Goal: Information Seeking & Learning: Understand process/instructions

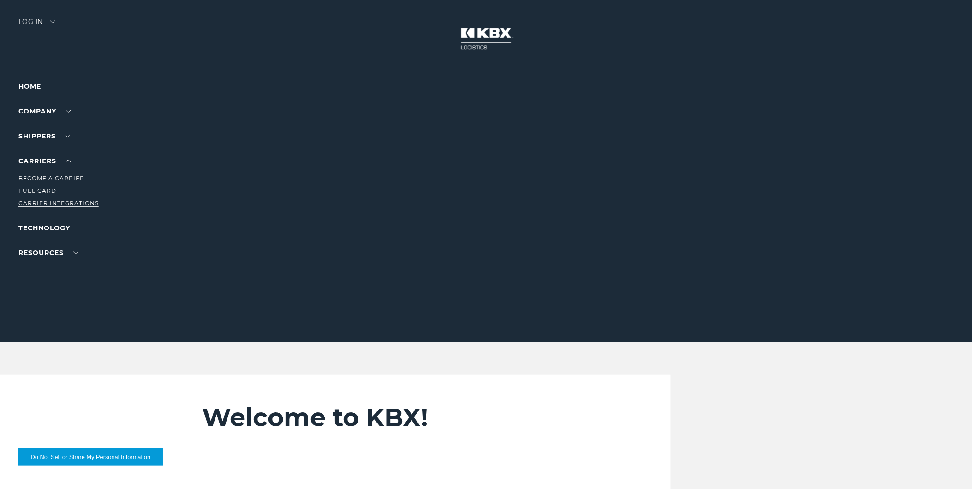
click at [38, 200] on link "Carrier Integrations" at bounding box center [58, 203] width 80 height 7
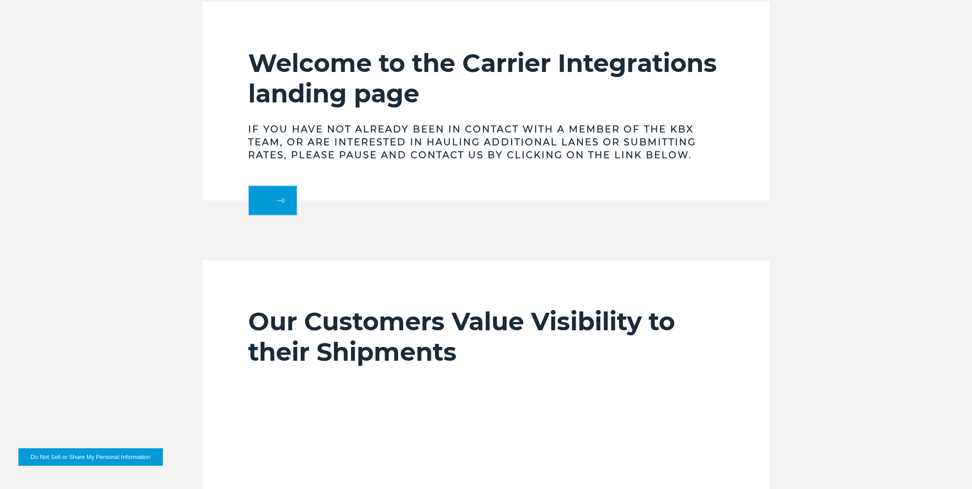
scroll to position [564, 0]
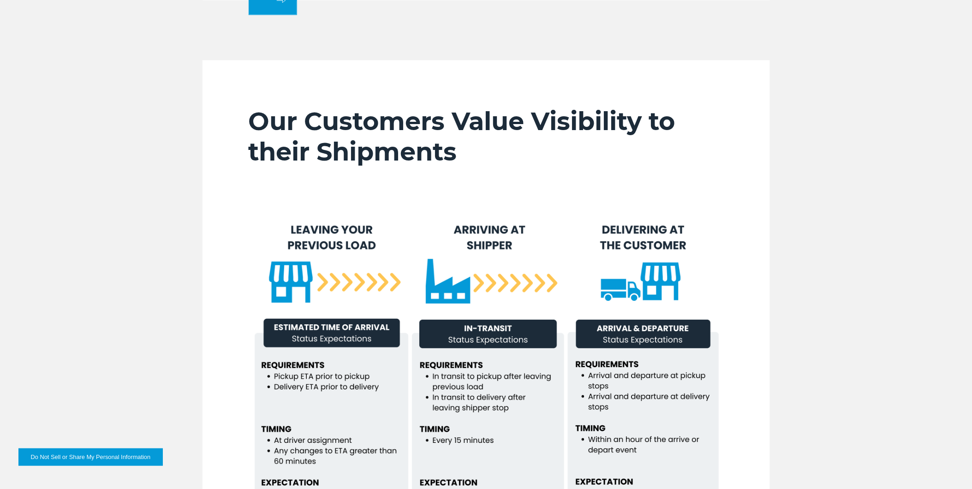
drag, startPoint x: 275, startPoint y: 196, endPoint x: 185, endPoint y: 187, distance: 90.3
click at [185, 187] on div "Our Customers Value Visibility to their Shipments" at bounding box center [486, 334] width 972 height 548
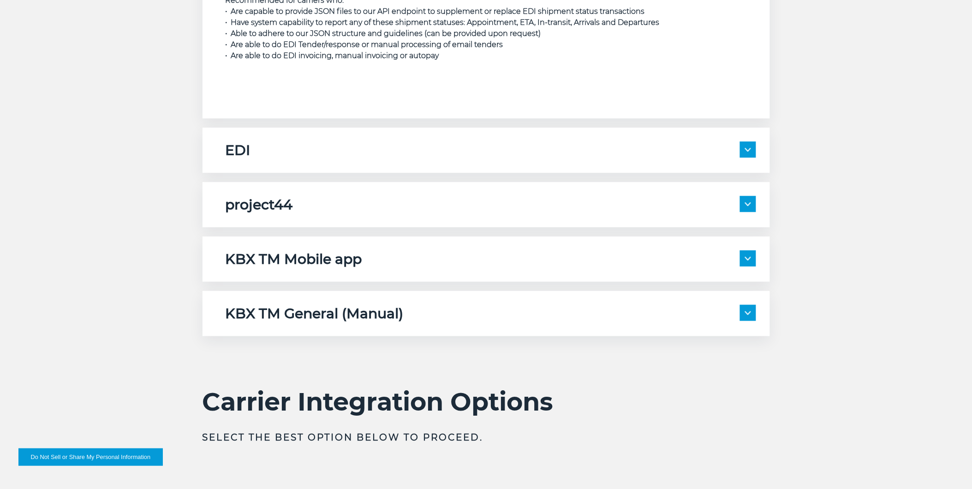
scroll to position [1589, 0]
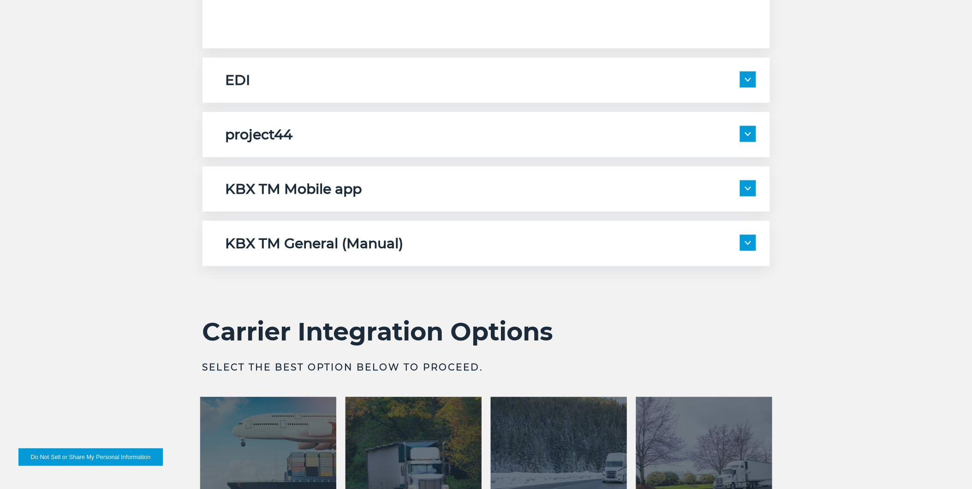
click at [308, 196] on h5 "KBX TM Mobile app" at bounding box center [294, 189] width 137 height 18
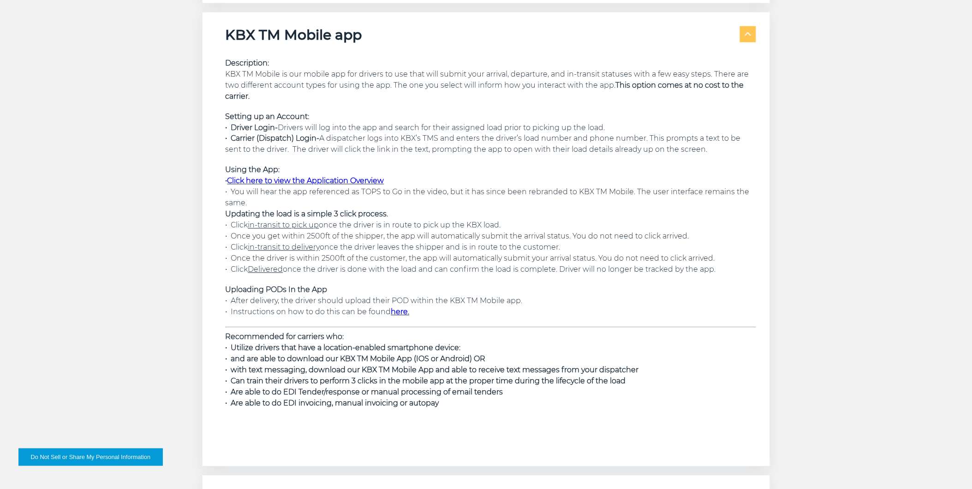
scroll to position [1742, 0]
click at [267, 34] on h5 "KBX TM Mobile app" at bounding box center [294, 36] width 137 height 18
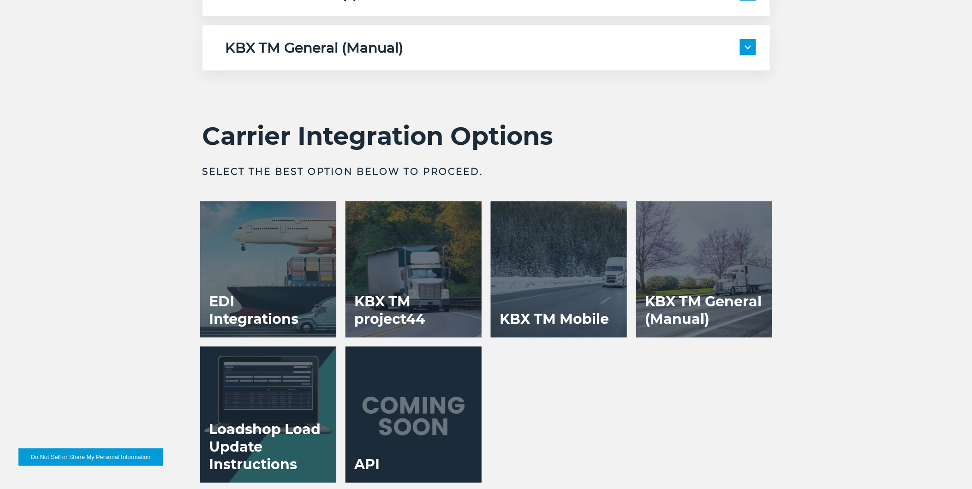
scroll to position [1948, 0]
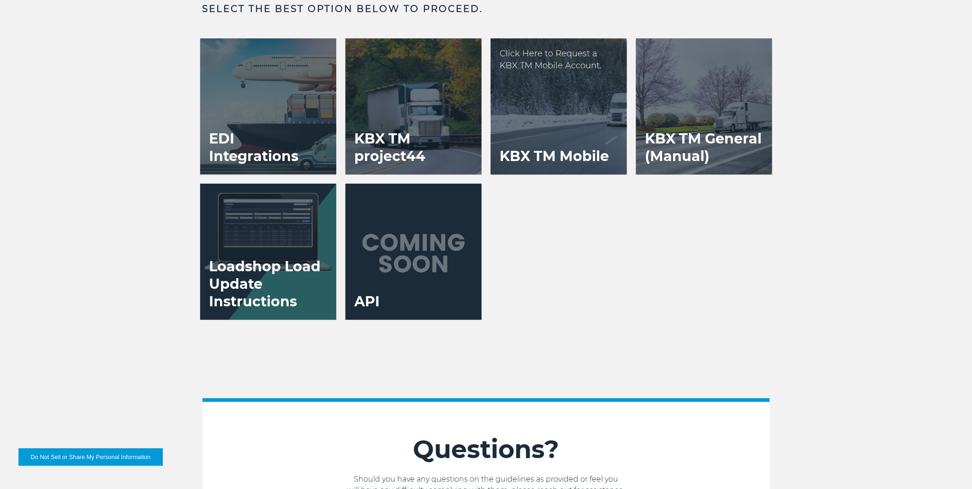
click at [564, 100] on div at bounding box center [559, 106] width 136 height 136
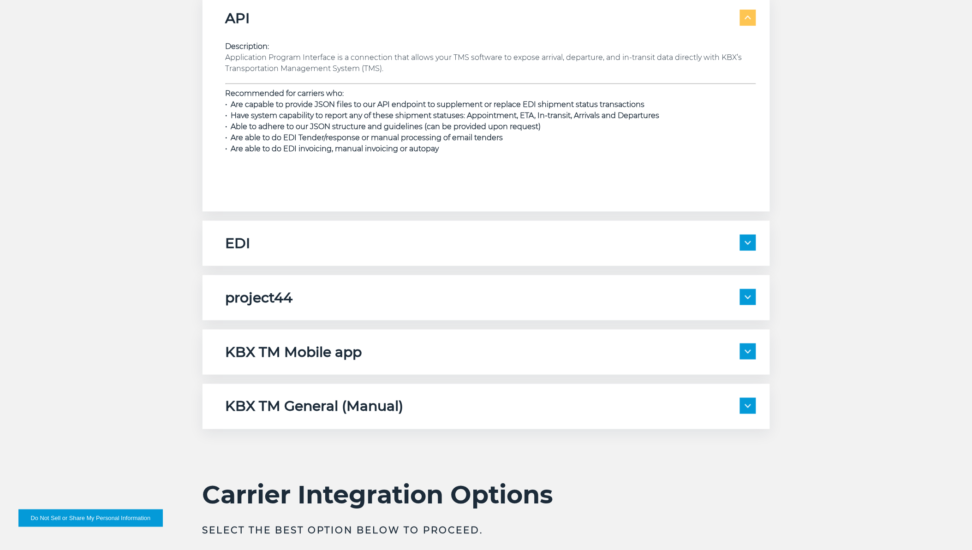
scroll to position [1632, 0]
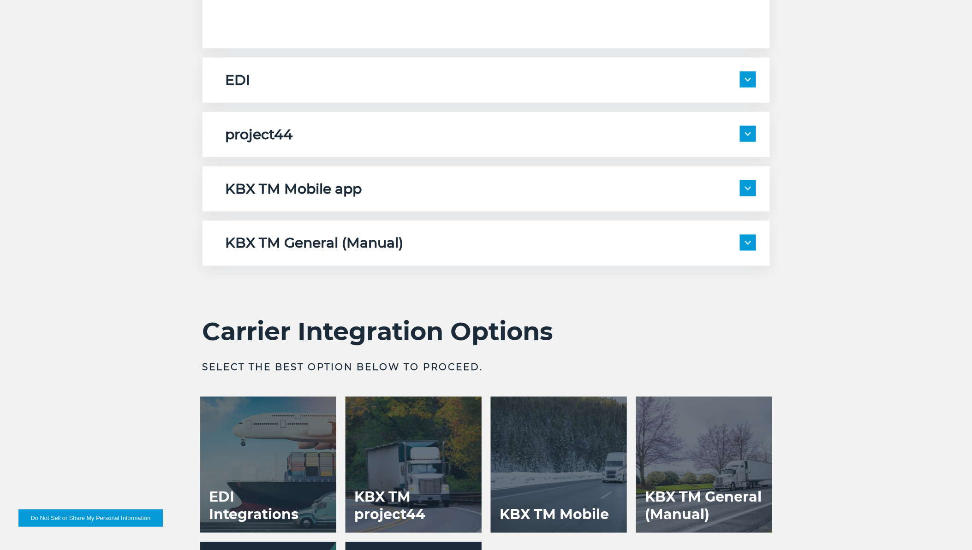
click at [342, 182] on h5 "KBX TM Mobile app" at bounding box center [294, 189] width 137 height 18
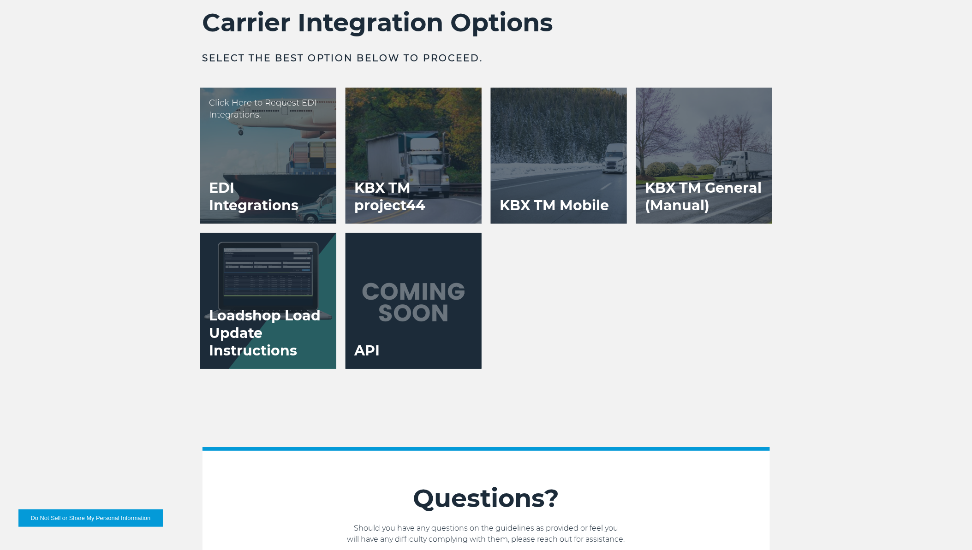
scroll to position [2350, 0]
click at [563, 145] on div at bounding box center [559, 156] width 136 height 136
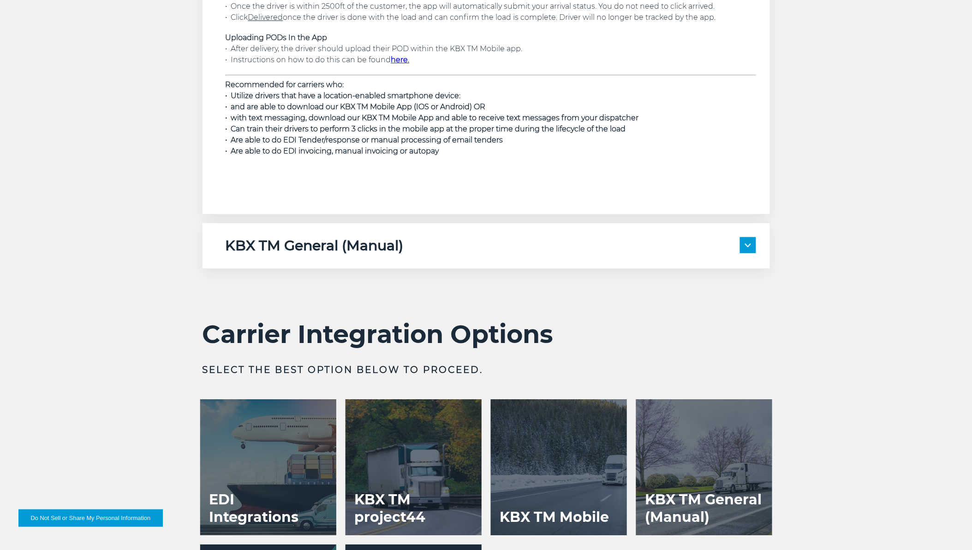
scroll to position [2050, 0]
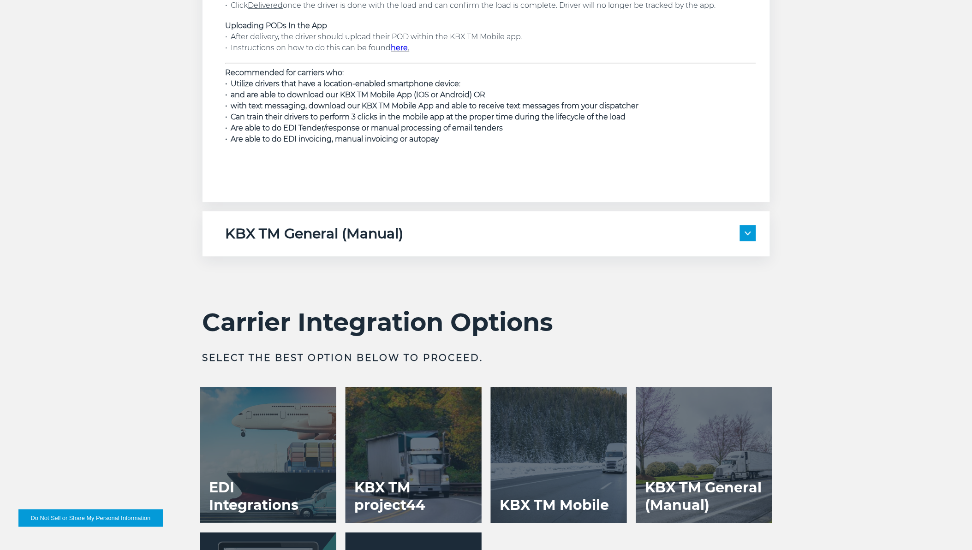
click at [390, 239] on h5 "KBX TM General (Manual)" at bounding box center [315, 234] width 178 height 18
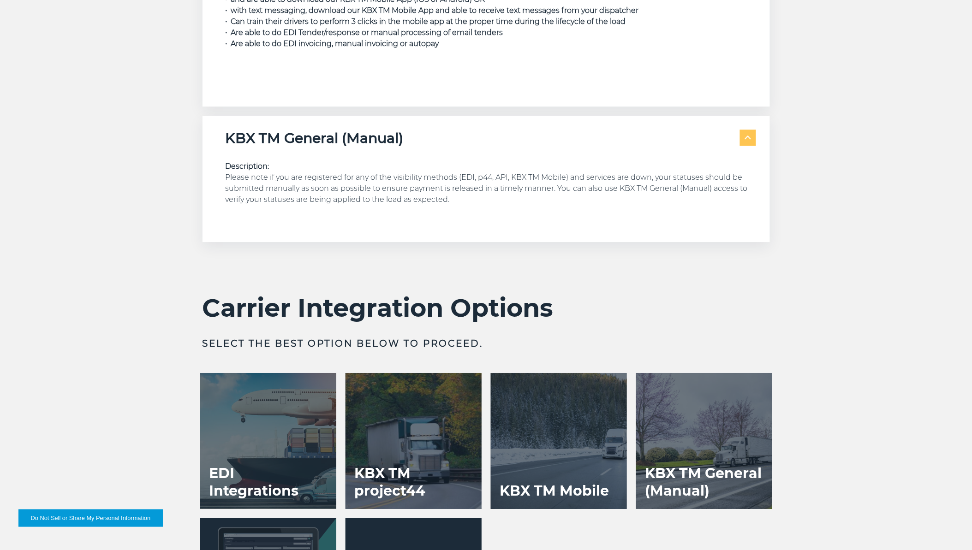
scroll to position [2153, 0]
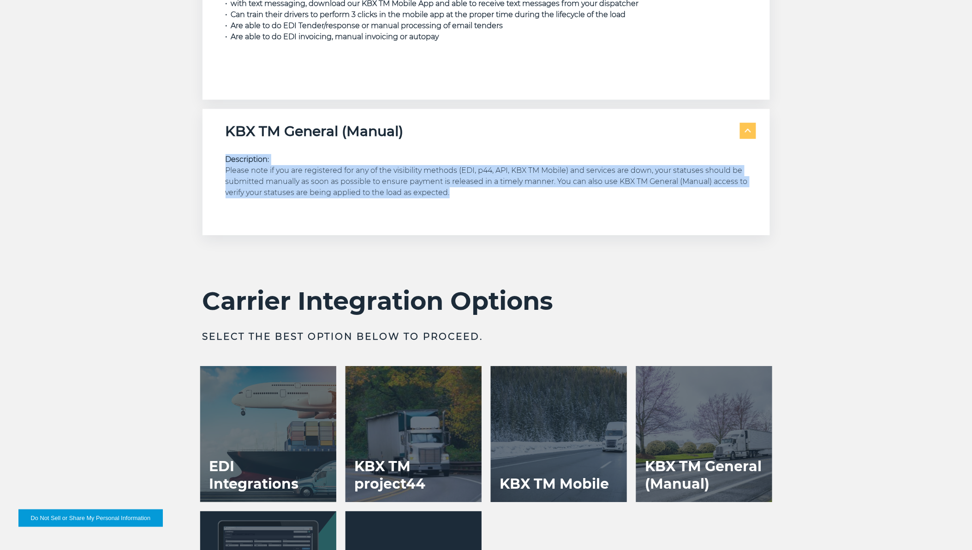
drag, startPoint x: 478, startPoint y: 197, endPoint x: 210, endPoint y: 158, distance: 271.2
click at [210, 158] on div "KBX TM General (Manual) Description: Please note if you are registered for any …" at bounding box center [486, 172] width 567 height 126
copy p "Description: Please note if you are registered for any of the visibility method…"
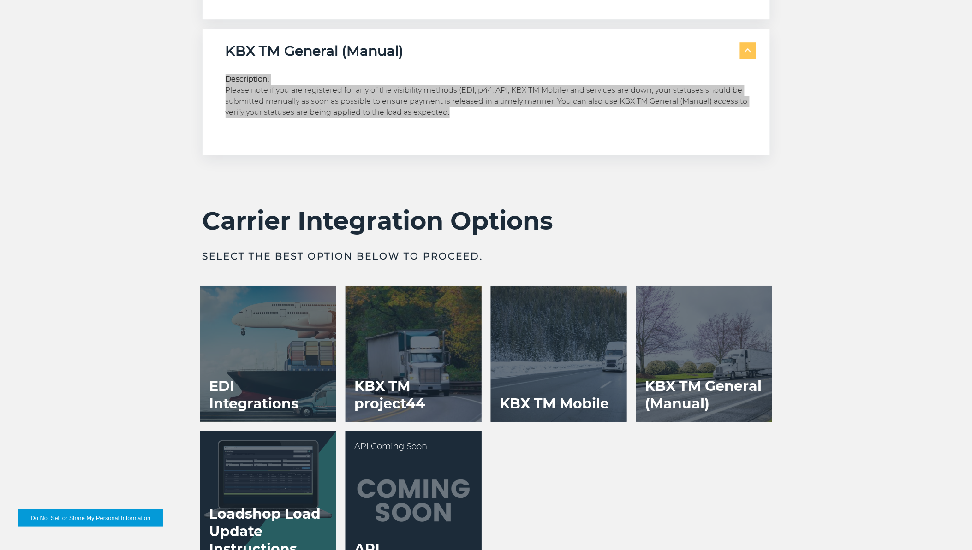
scroll to position [2358, 0]
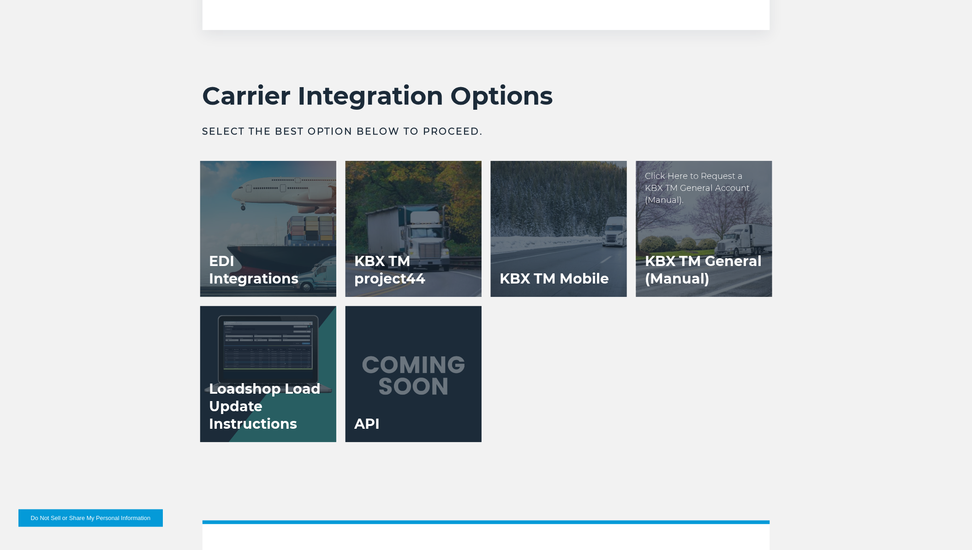
click at [687, 249] on h3 "KBX TM General (Manual)" at bounding box center [704, 271] width 136 height 54
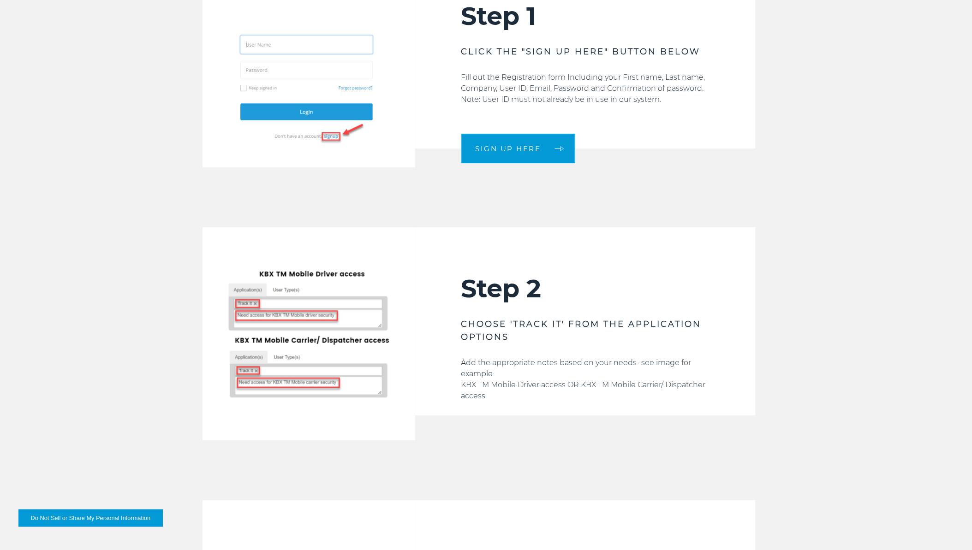
scroll to position [1025, 0]
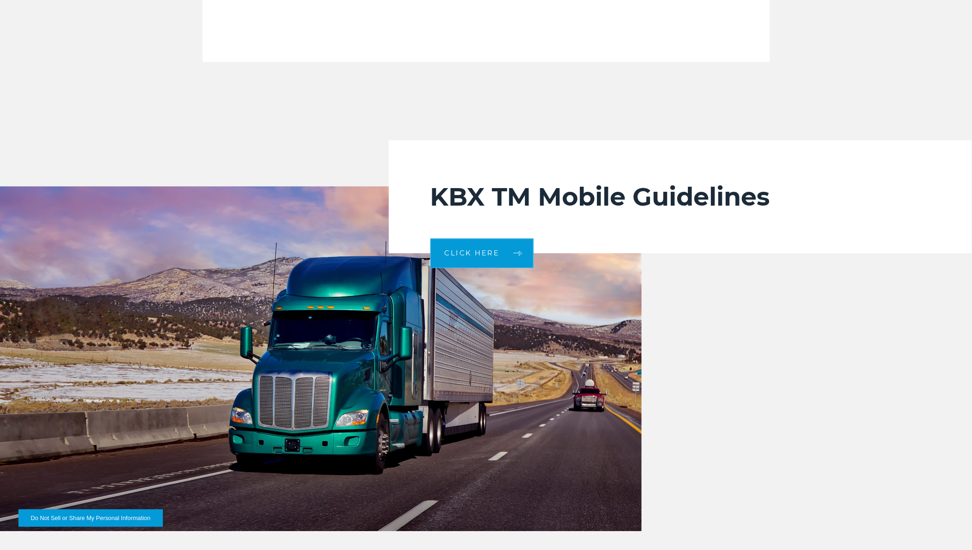
scroll to position [1999, 0]
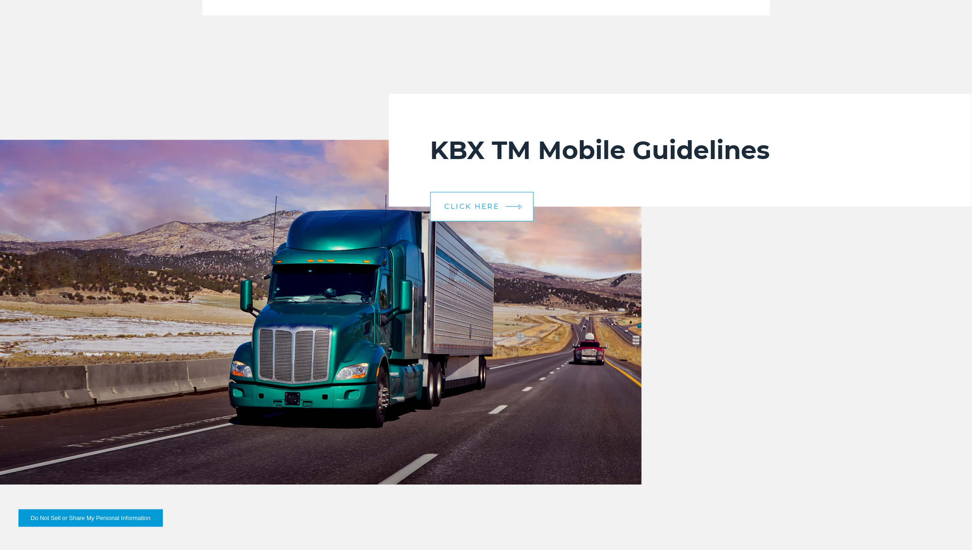
click at [478, 215] on link "CLICK HERE" at bounding box center [481, 207] width 103 height 30
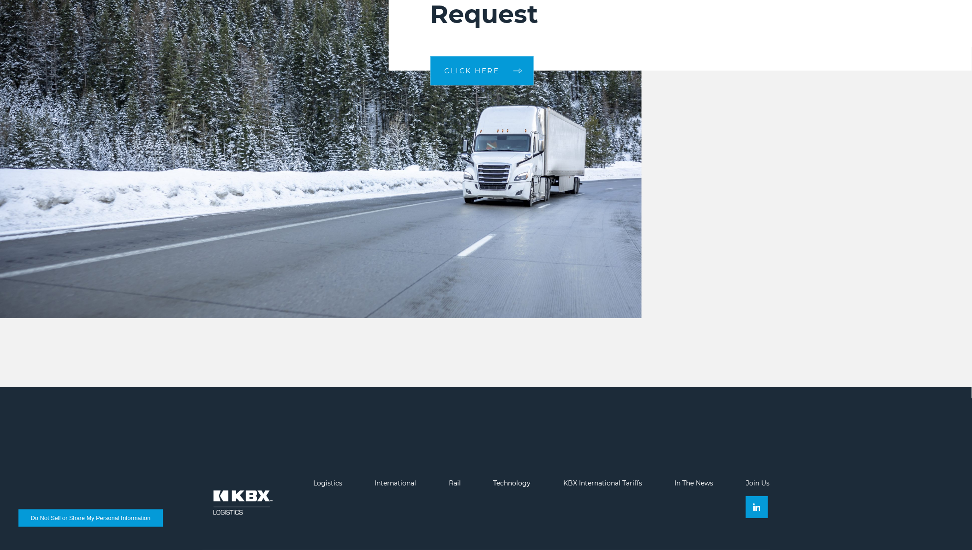
scroll to position [930, 0]
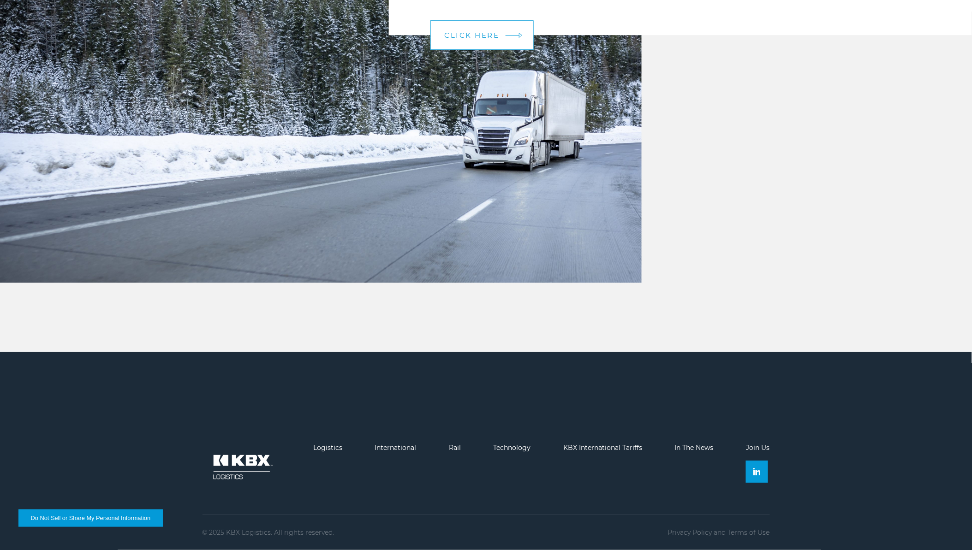
click at [483, 39] on link "CLICK HERE" at bounding box center [481, 35] width 103 height 30
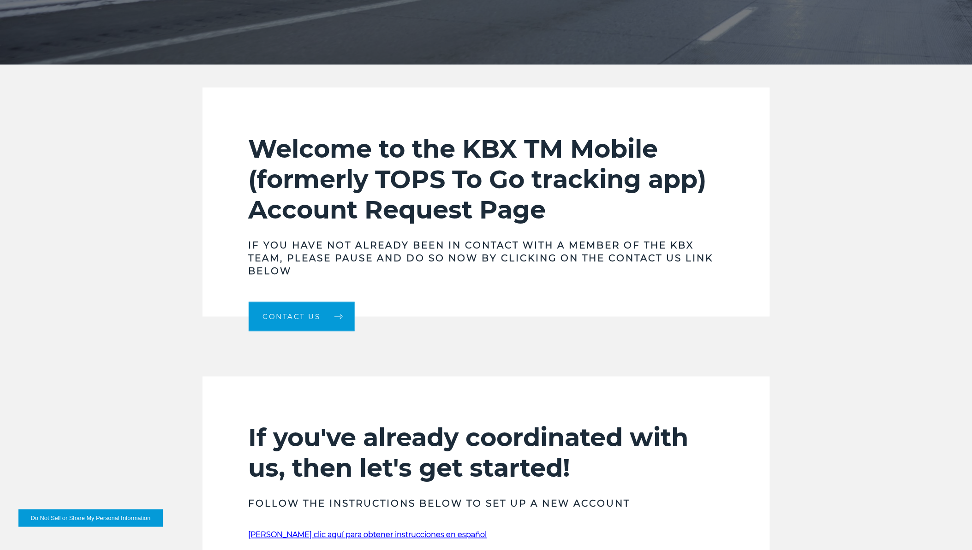
scroll to position [307, 0]
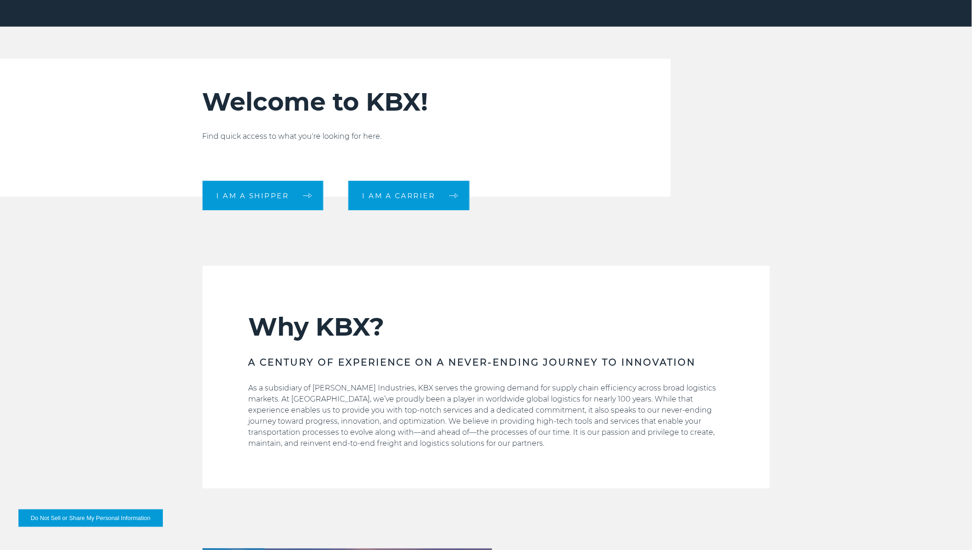
scroll to position [615, 0]
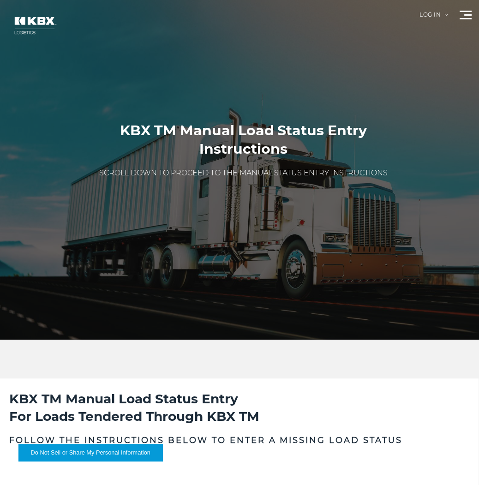
drag, startPoint x: 122, startPoint y: 127, endPoint x: 233, endPoint y: 222, distance: 146.3
click at [287, 290] on div "KBX TM Manual Load Status Entry Instructions SCROLL DOWN TO PROCEED TO THE MANU…" at bounding box center [243, 170] width 487 height 340
drag, startPoint x: 125, startPoint y: 128, endPoint x: 192, endPoint y: 189, distance: 91.1
click at [191, 188] on div "KBX TM Manual Load Status Entry Instructions SCROLL DOWN TO PROCEED TO THE MANU…" at bounding box center [244, 169] width 334 height 97
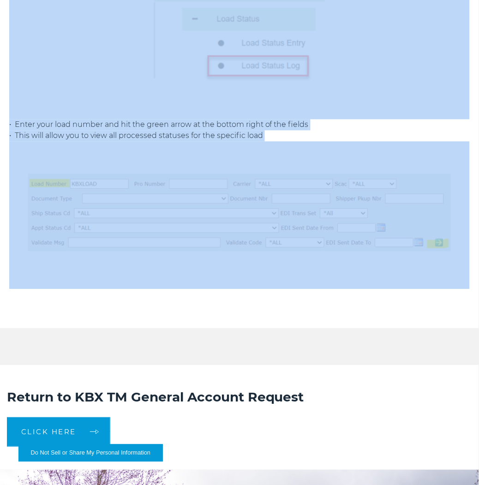
scroll to position [2358, 0]
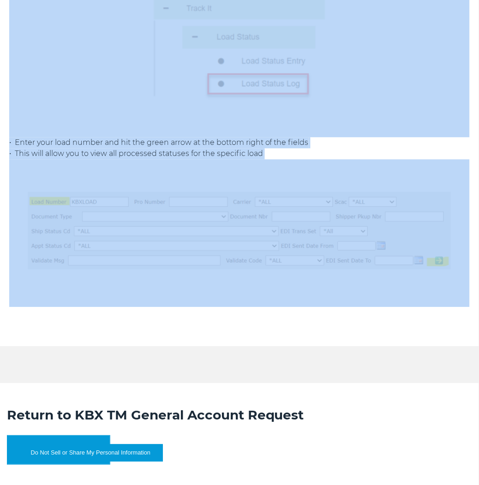
drag, startPoint x: 7, startPoint y: 242, endPoint x: 411, endPoint y: 333, distance: 413.8
copy div "KBX TM Manual Load Status Entry For Loads Tendered Through KBX TM Follow the in…"
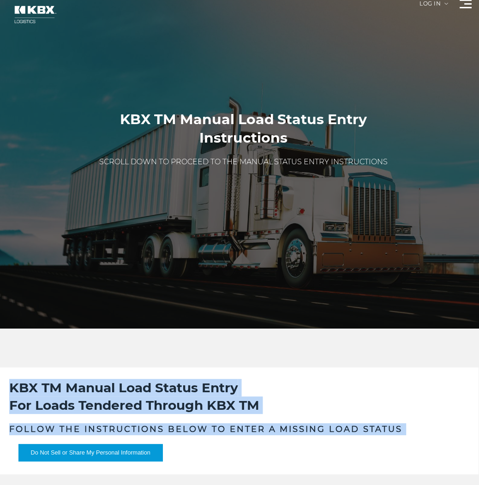
scroll to position [0, 0]
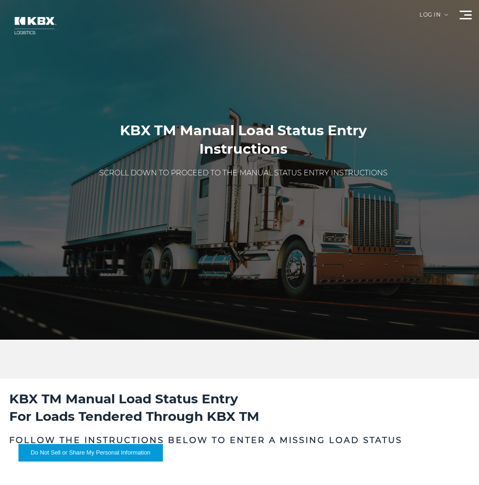
click at [470, 18] on span at bounding box center [466, 18] width 12 height 1
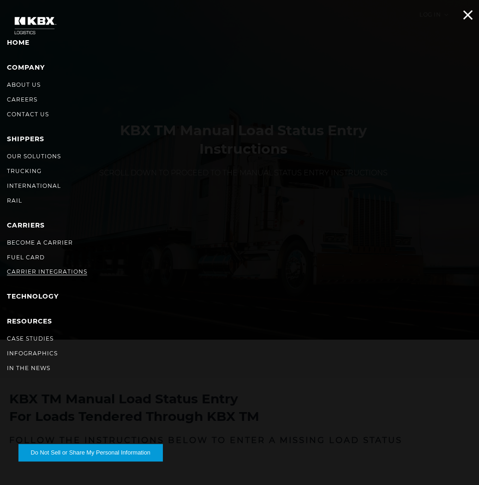
click at [30, 272] on link "Carrier Integrations" at bounding box center [47, 271] width 80 height 7
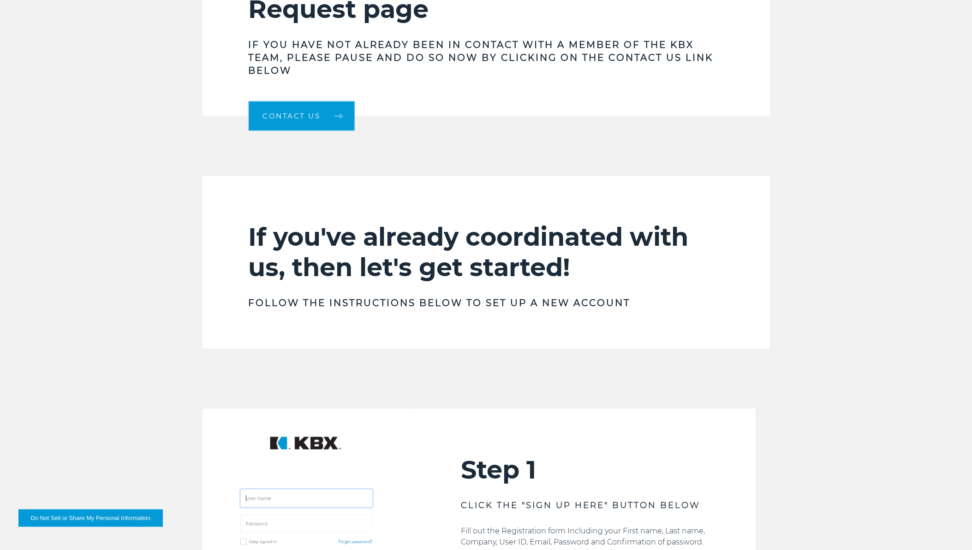
scroll to position [461, 0]
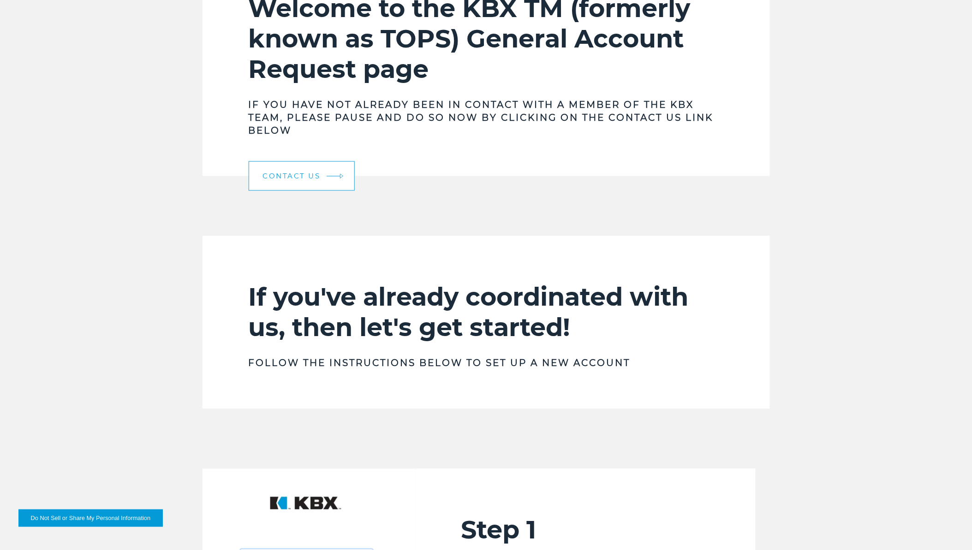
click at [306, 180] on span "Contact Us" at bounding box center [292, 176] width 58 height 7
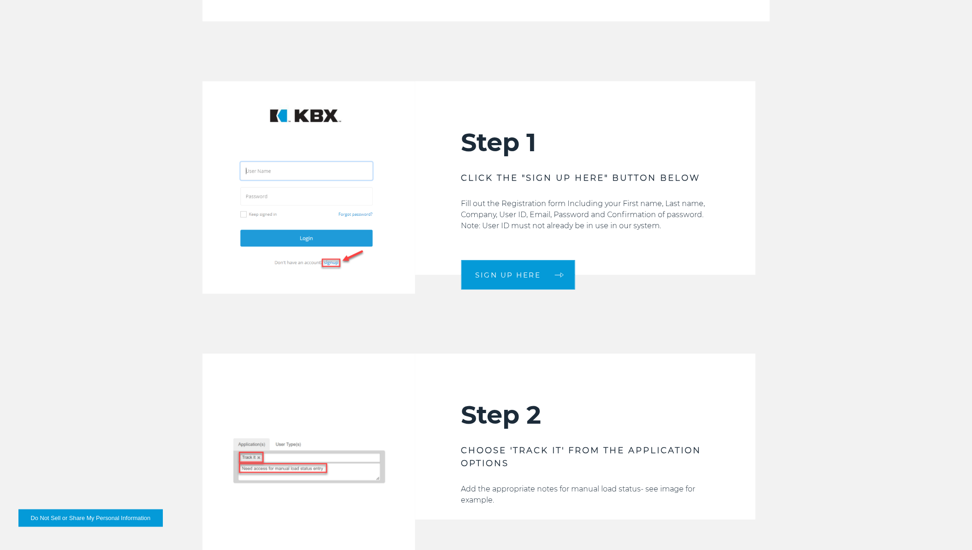
scroll to position [871, 0]
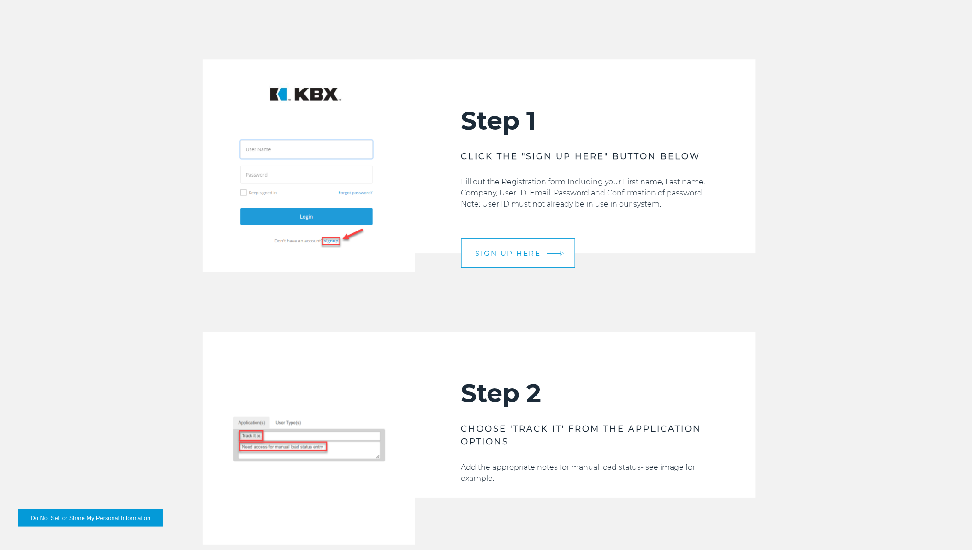
click at [531, 254] on span "SIGN UP HERE" at bounding box center [509, 253] width 66 height 7
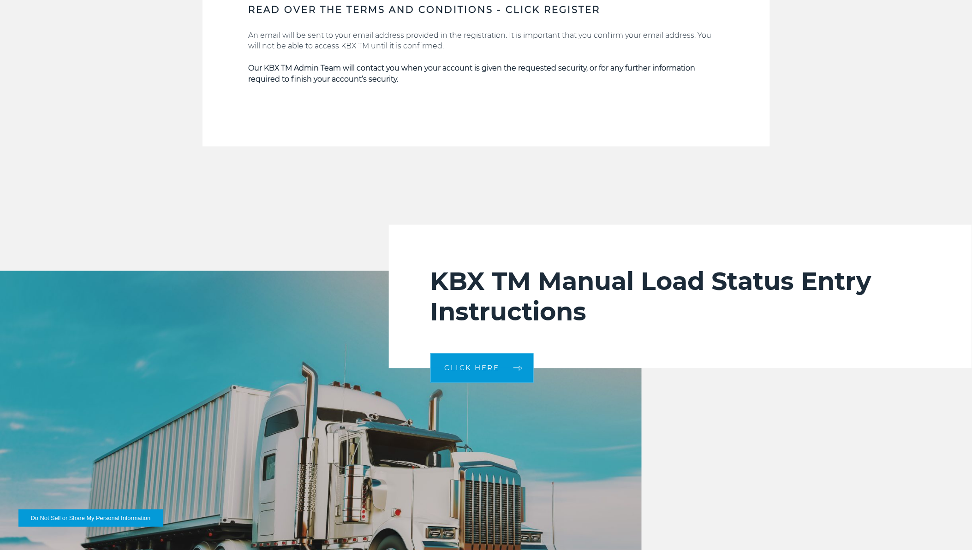
scroll to position [1845, 0]
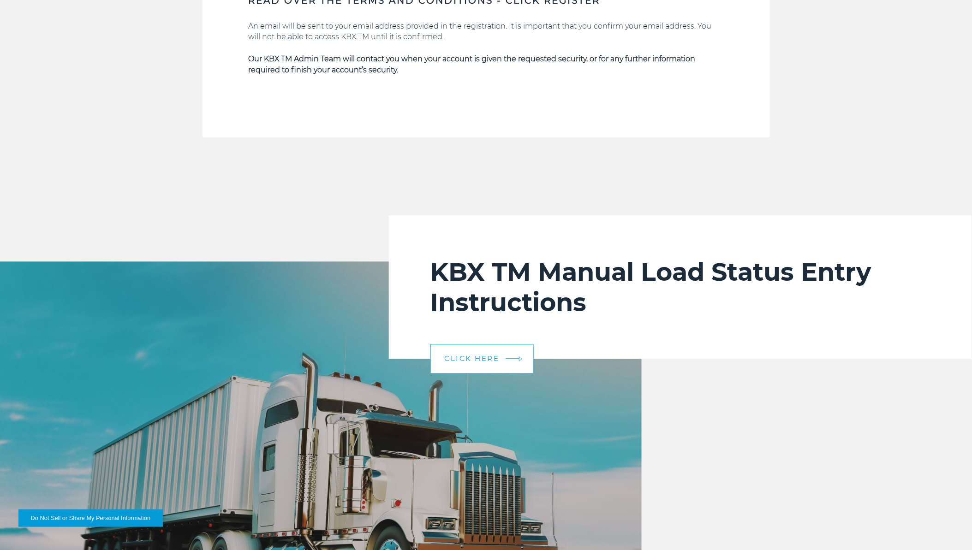
click at [480, 364] on link "CLICK HERE" at bounding box center [481, 360] width 103 height 30
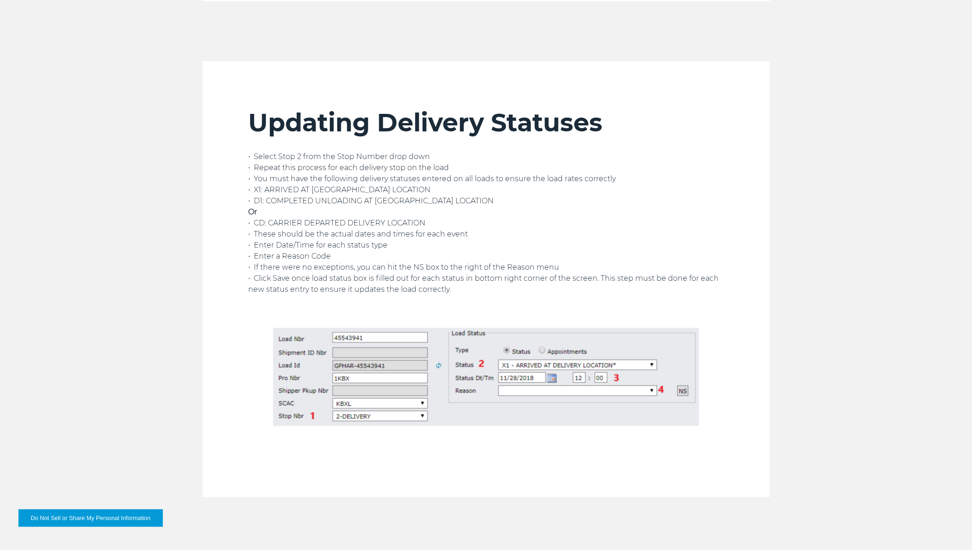
scroll to position [1742, 0]
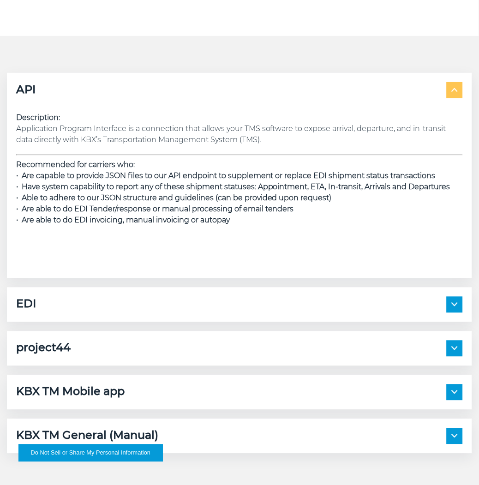
scroll to position [1128, 0]
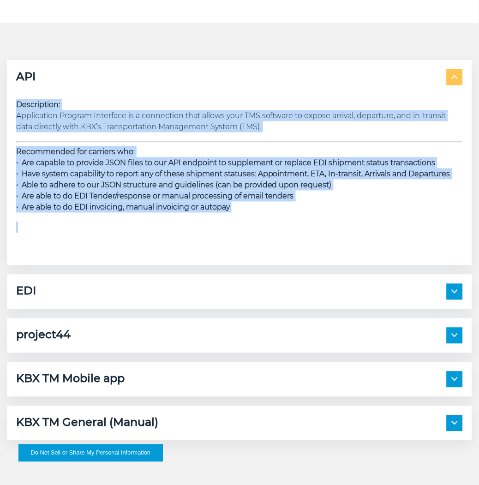
drag, startPoint x: 318, startPoint y: 215, endPoint x: 6, endPoint y: 104, distance: 331.7
click at [6, 104] on div "API Description: Application Program Interface is a connection that allows your…" at bounding box center [239, 250] width 479 height 381
drag, startPoint x: 6, startPoint y: 104, endPoint x: 82, endPoint y: 195, distance: 118.3
copy div "Description: Application Program Interface is a connection that allows your TMS…"
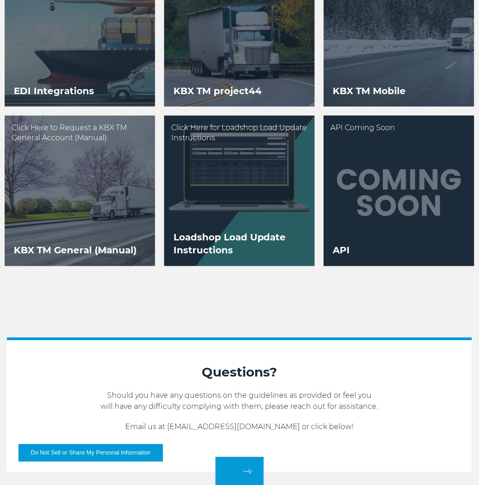
scroll to position [1742, 0]
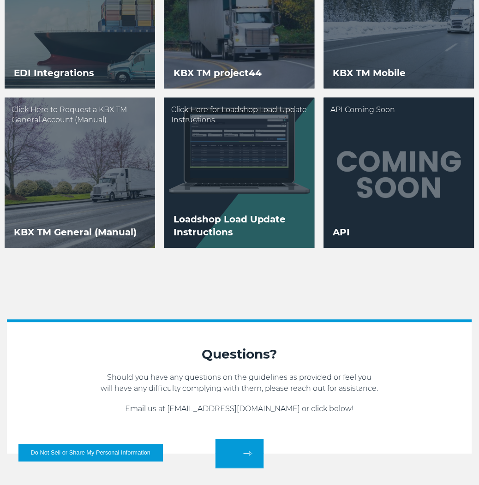
click at [397, 196] on div at bounding box center [399, 173] width 150 height 150
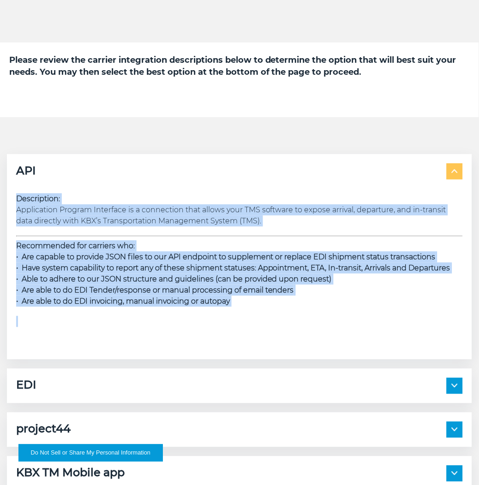
scroll to position [1025, 0]
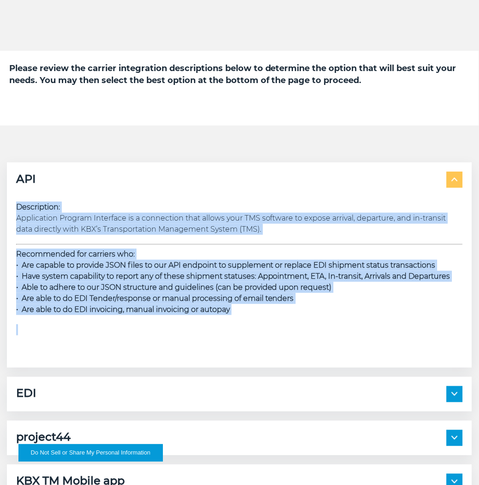
click at [112, 264] on span "• Are capable to provide JSON files to our API endpoint to supplement or replac…" at bounding box center [225, 265] width 419 height 9
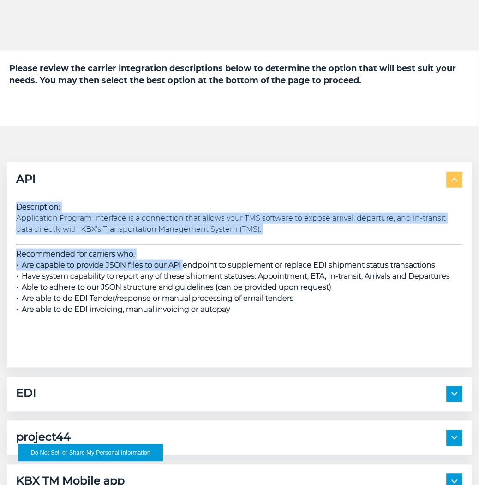
drag, startPoint x: 171, startPoint y: 213, endPoint x: 184, endPoint y: 269, distance: 57.6
click at [184, 269] on div "Description: Application Program Interface is a connection that allows your TMS…" at bounding box center [239, 269] width 447 height 134
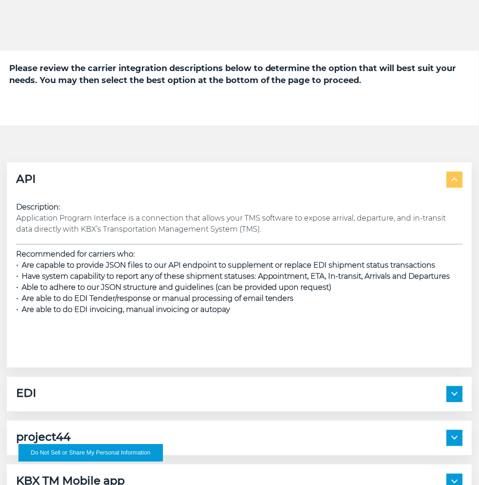
drag, startPoint x: 184, startPoint y: 269, endPoint x: 184, endPoint y: 296, distance: 27.2
click at [182, 296] on span "• Are able to do EDI Tender/response or manual processing of email tenders" at bounding box center [155, 298] width 278 height 9
click at [178, 280] on span "• Have system capability to report any of these shipment statuses: Appointment,…" at bounding box center [233, 276] width 434 height 9
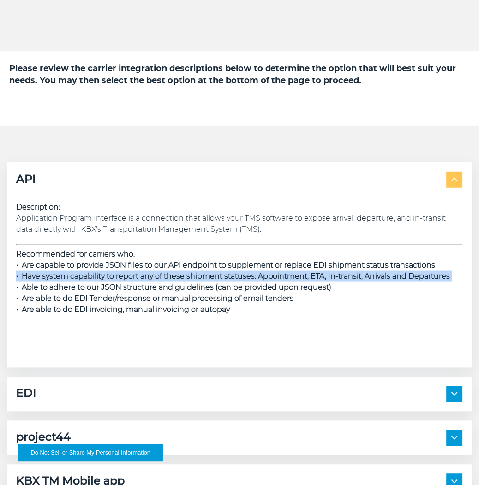
click at [178, 280] on span "• Have system capability to report any of these shipment statuses: Appointment,…" at bounding box center [233, 276] width 434 height 9
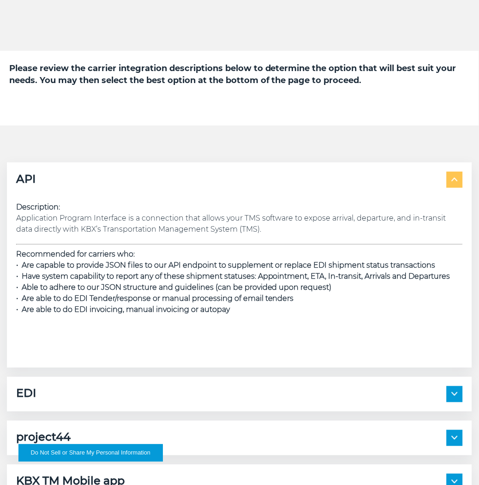
drag, startPoint x: 178, startPoint y: 280, endPoint x: 182, endPoint y: 302, distance: 21.7
click at [182, 302] on span "• Are able to do EDI Tender/response or manual processing of email tenders" at bounding box center [155, 298] width 278 height 9
click at [183, 302] on span "• Are able to do EDI Tender/response or manual processing of email tenders" at bounding box center [155, 298] width 278 height 9
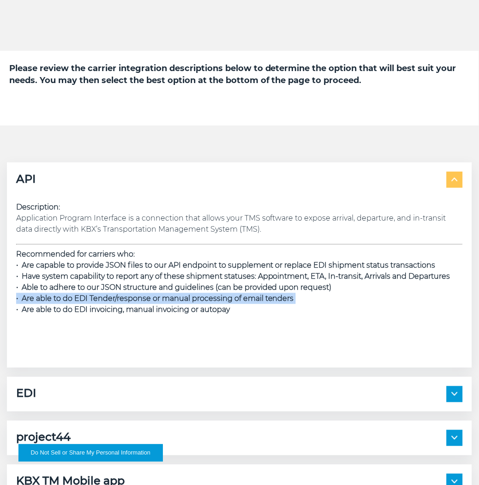
click at [183, 302] on span "• Are able to do EDI Tender/response or manual processing of email tenders" at bounding box center [155, 298] width 278 height 9
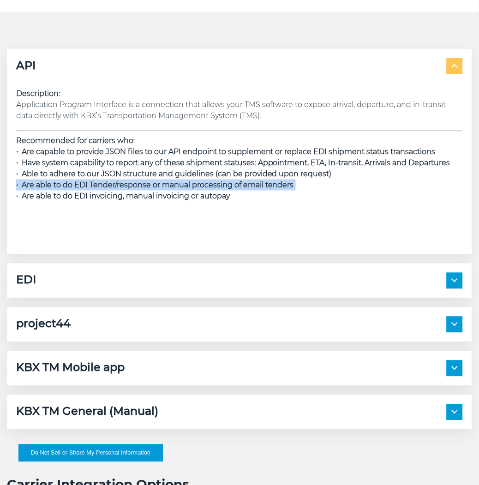
scroll to position [1128, 0]
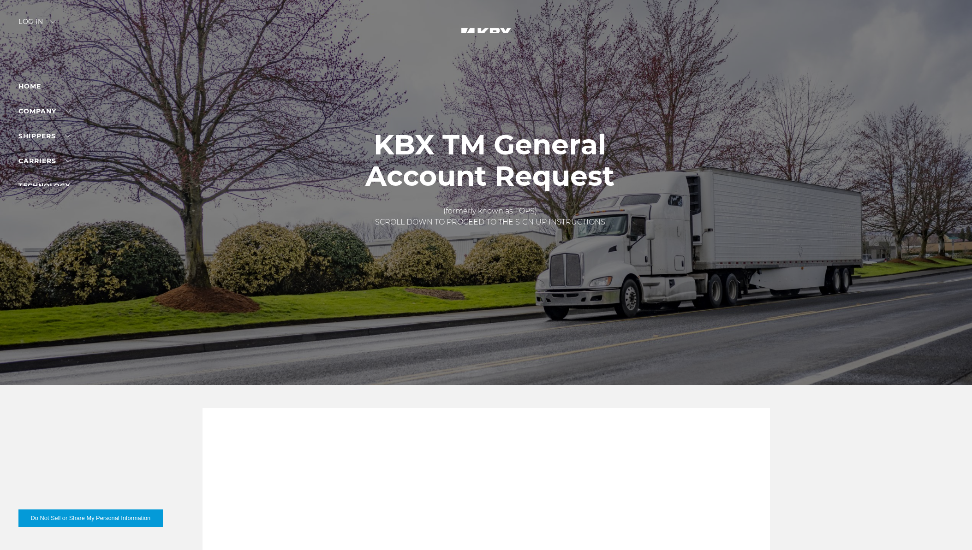
scroll to position [1845, 0]
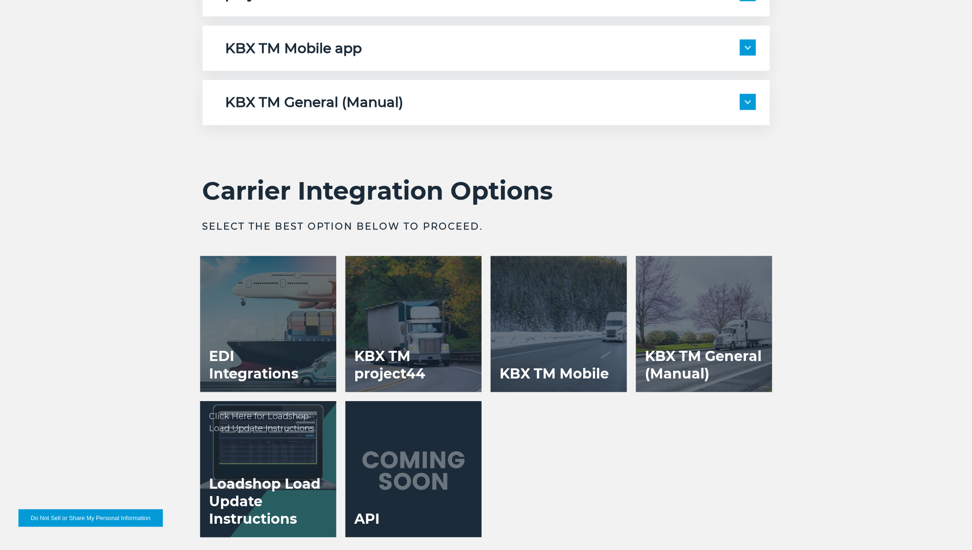
scroll to position [1791, 0]
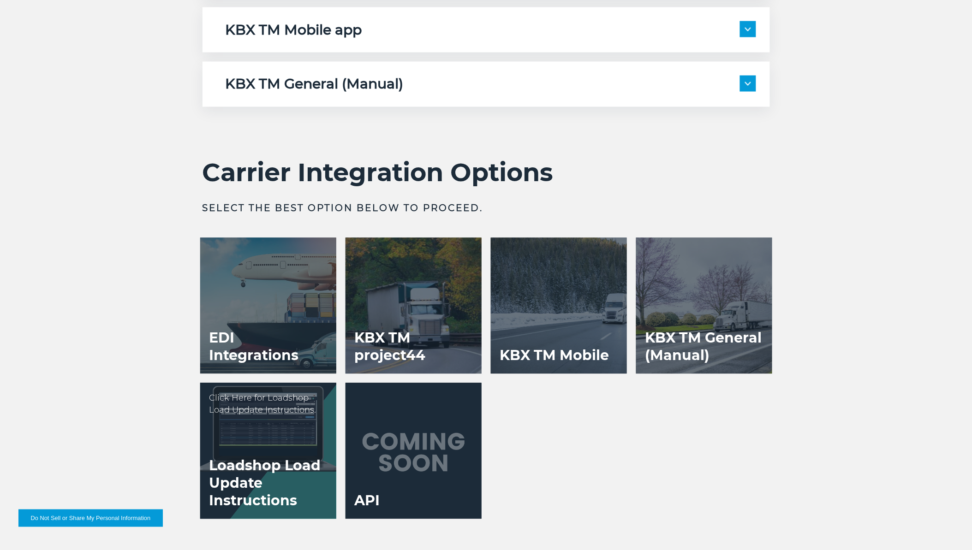
click at [285, 422] on div at bounding box center [268, 451] width 136 height 136
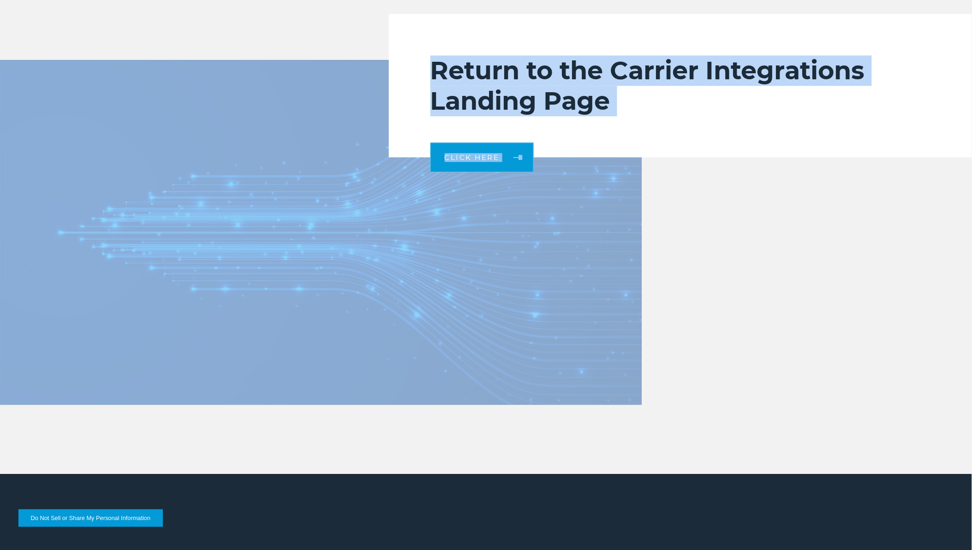
scroll to position [2050, 0]
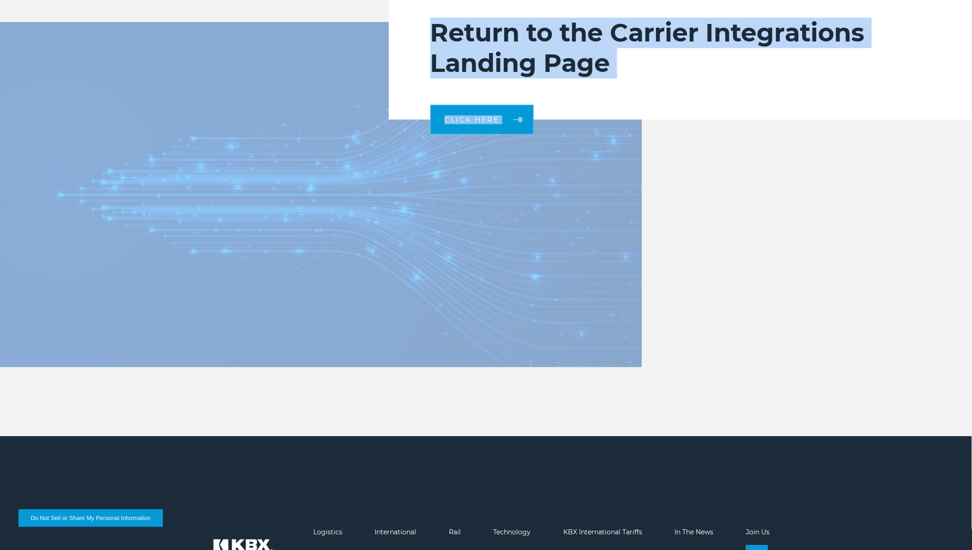
drag, startPoint x: 249, startPoint y: 209, endPoint x: 513, endPoint y: 333, distance: 291.4
copy div "Lore Ips Do si ame "consec" adi Elit sed doei tem inc ut labo etdolo magna aliq…"
